Goal: Transaction & Acquisition: Purchase product/service

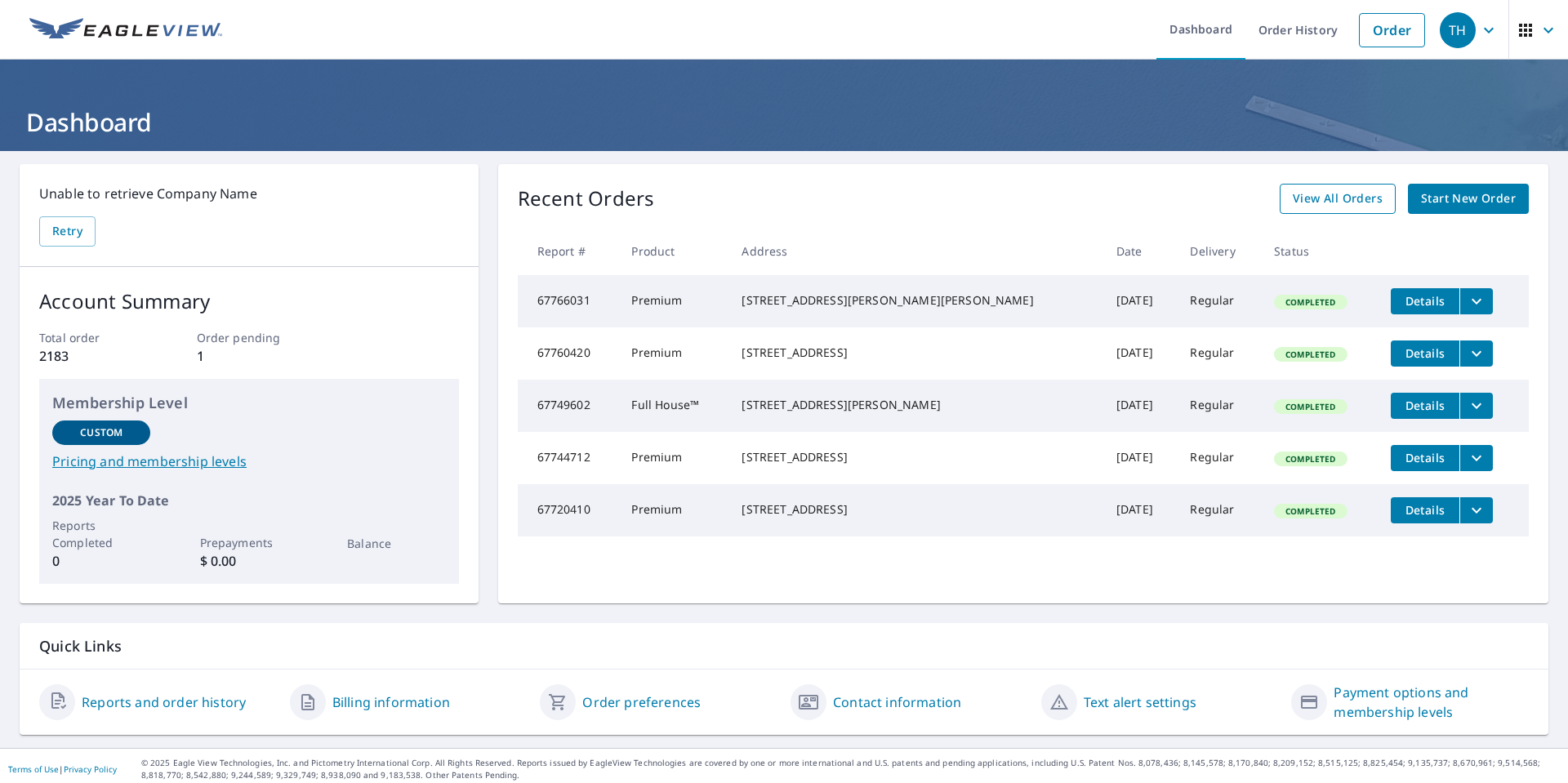
click at [1330, 199] on span "View All Orders" at bounding box center [1338, 199] width 90 height 21
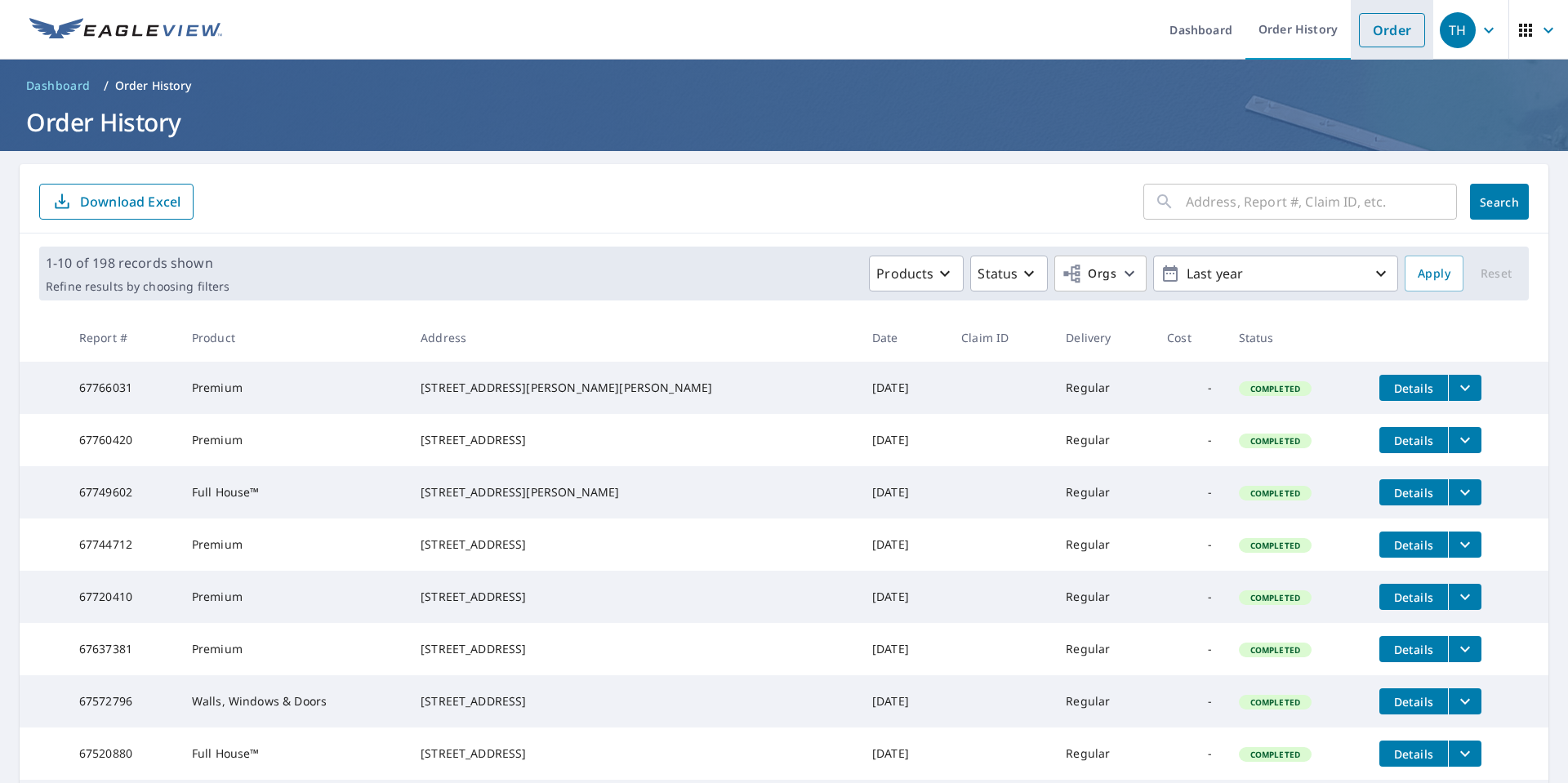
click at [1376, 35] on link "Order" at bounding box center [1392, 30] width 66 height 34
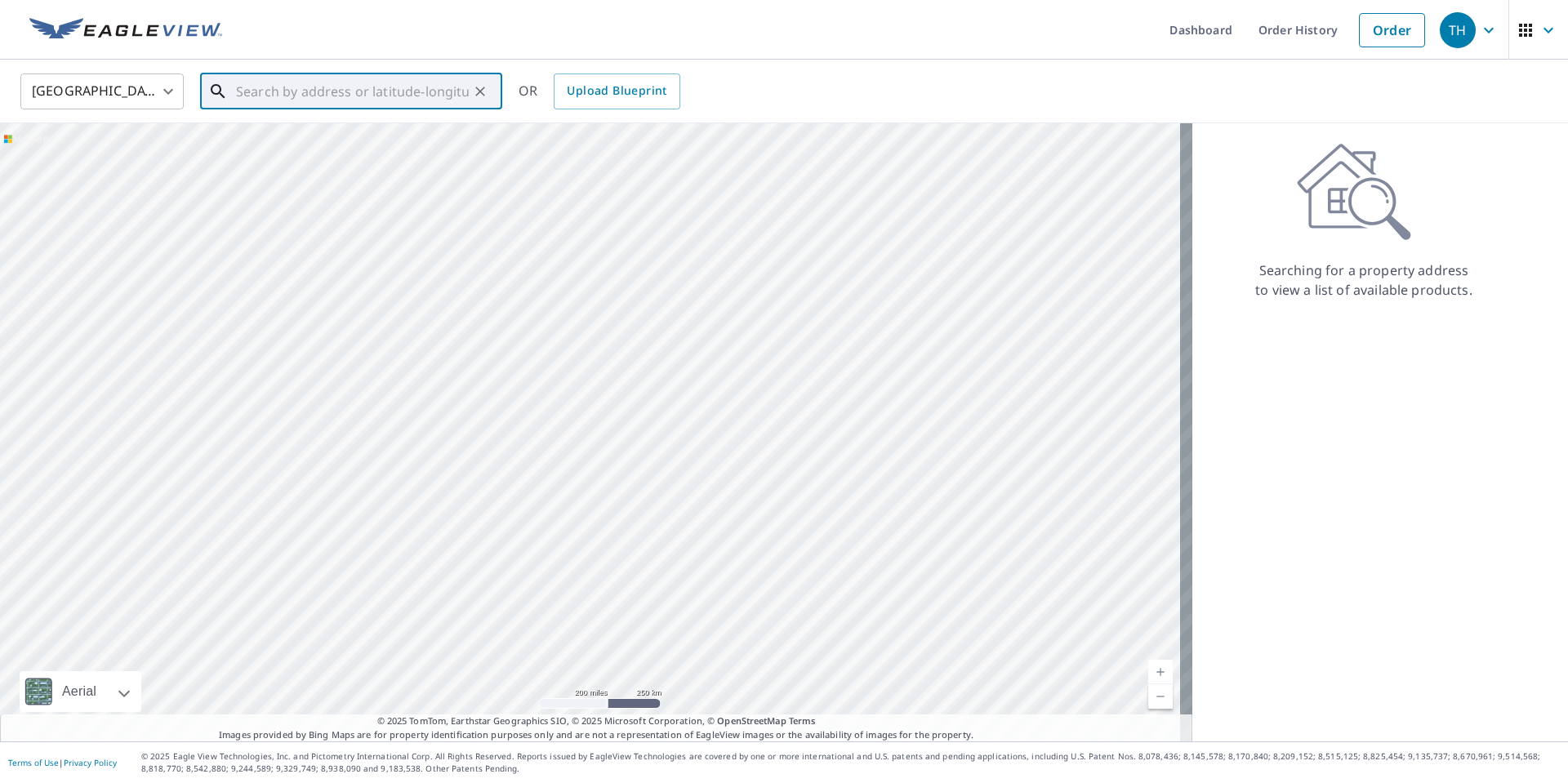
click at [262, 91] on input "text" at bounding box center [353, 91] width 233 height 46
click at [482, 90] on icon "Clear" at bounding box center [480, 91] width 16 height 16
